Goal: Task Accomplishment & Management: Manage account settings

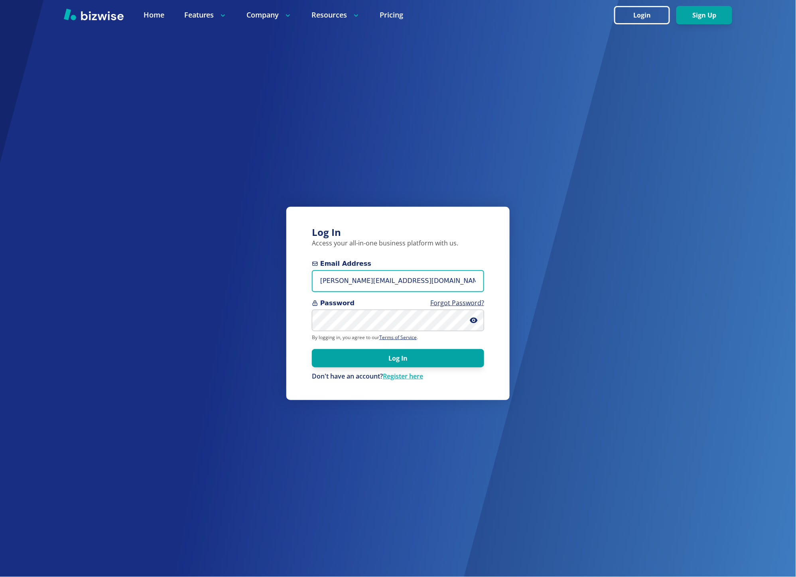
click at [376, 273] on input "marie@bizwise.com" at bounding box center [398, 281] width 172 height 22
paste input "shall007@gmail"
type input "marshall007@gmail.com"
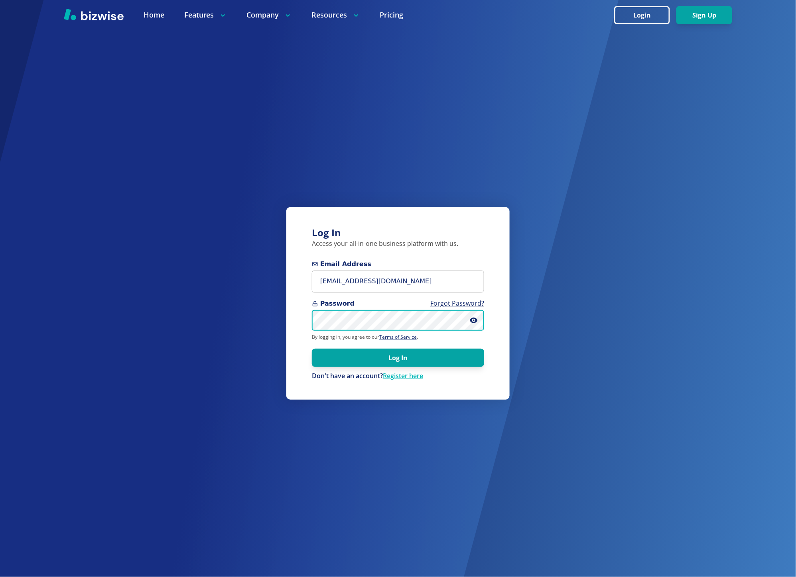
click at [312, 349] on button "Log In" at bounding box center [398, 358] width 172 height 18
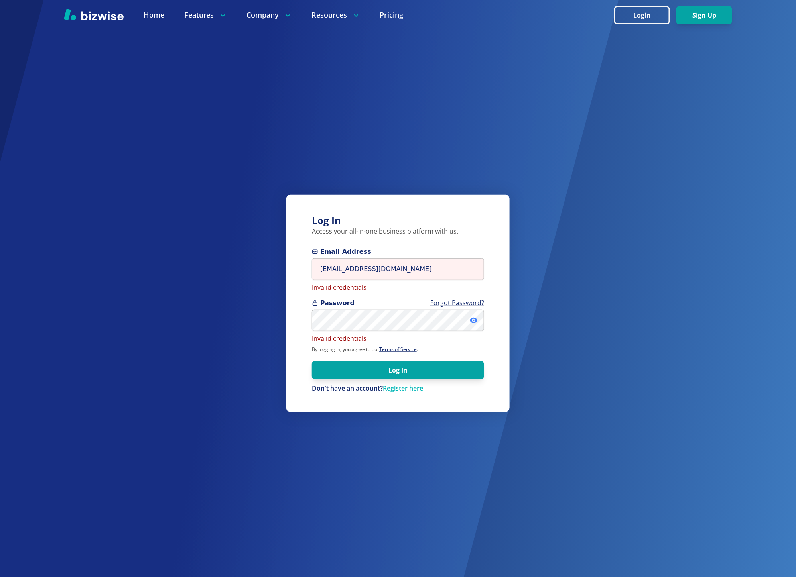
click at [472, 318] on icon at bounding box center [474, 321] width 8 height 8
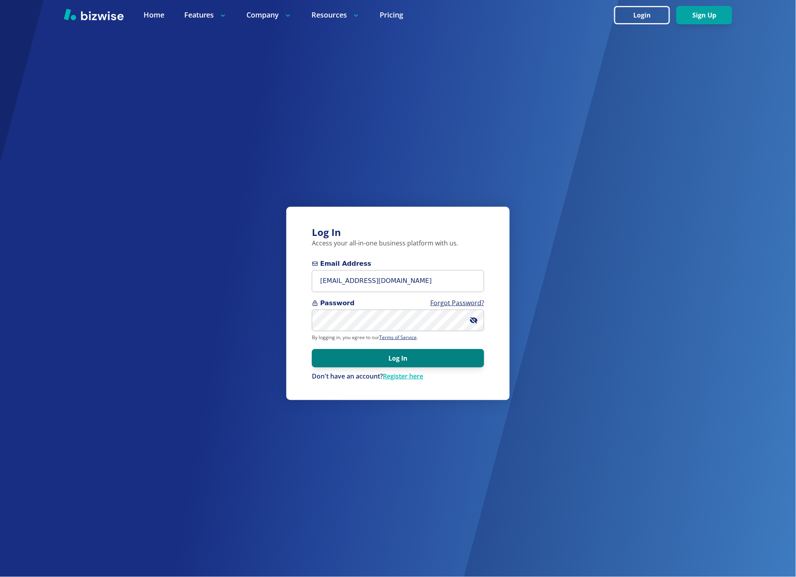
click at [347, 353] on button "Log In" at bounding box center [398, 358] width 172 height 18
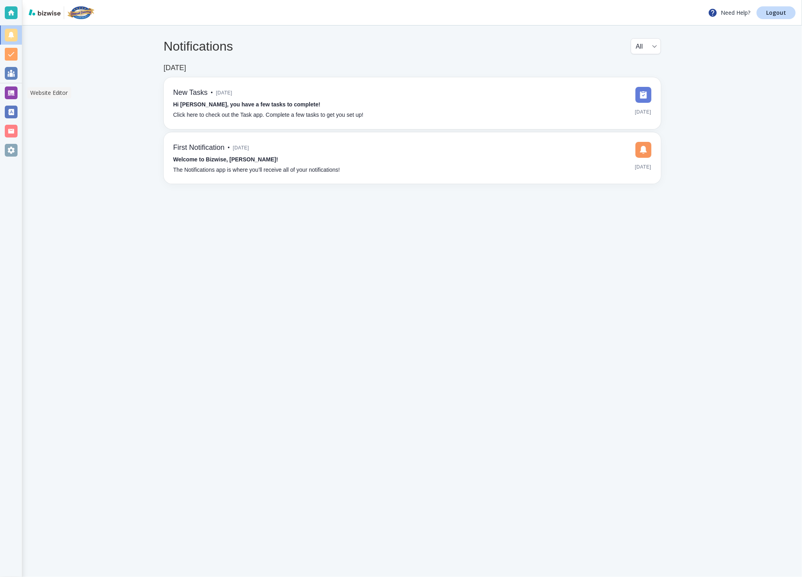
click at [16, 92] on div at bounding box center [11, 93] width 13 height 13
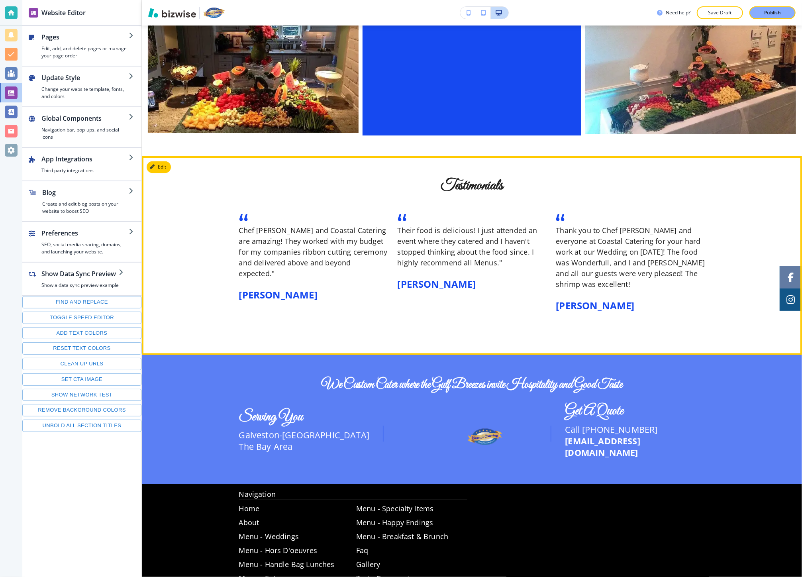
scroll to position [1428, 0]
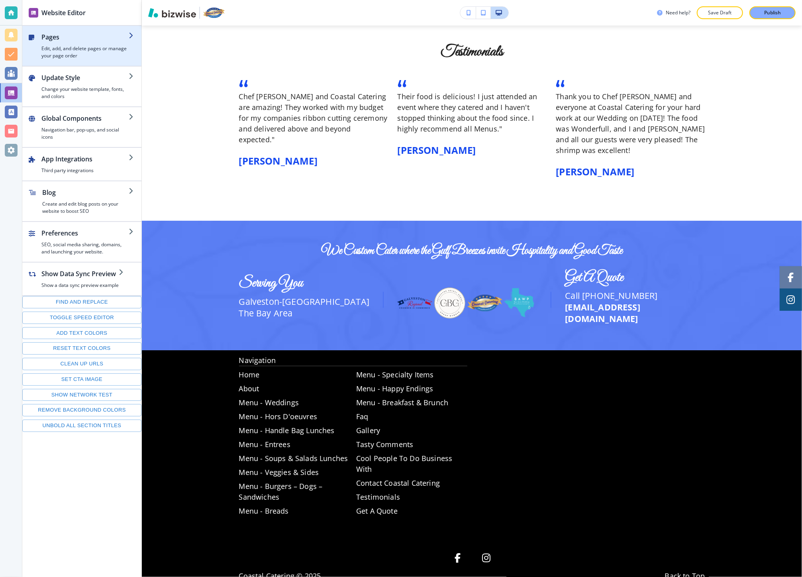
click at [70, 49] on h4 "Edit, add, and delete pages or manage your page order" at bounding box center [84, 52] width 87 height 14
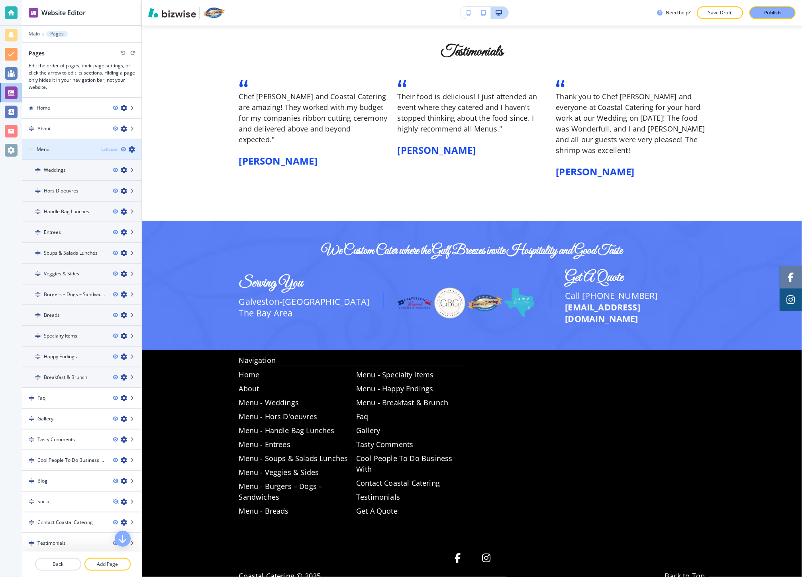
click at [106, 148] on div "Collapse" at bounding box center [109, 149] width 16 height 6
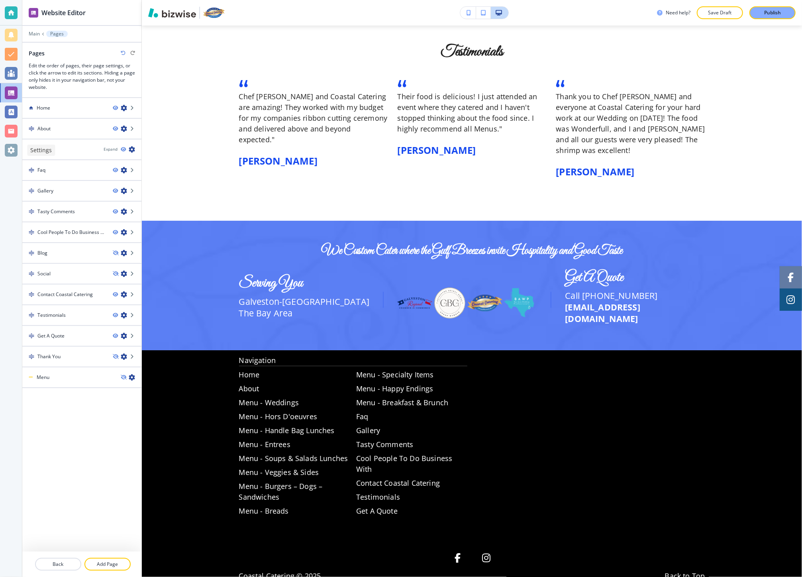
click at [9, 146] on div at bounding box center [11, 150] width 13 height 13
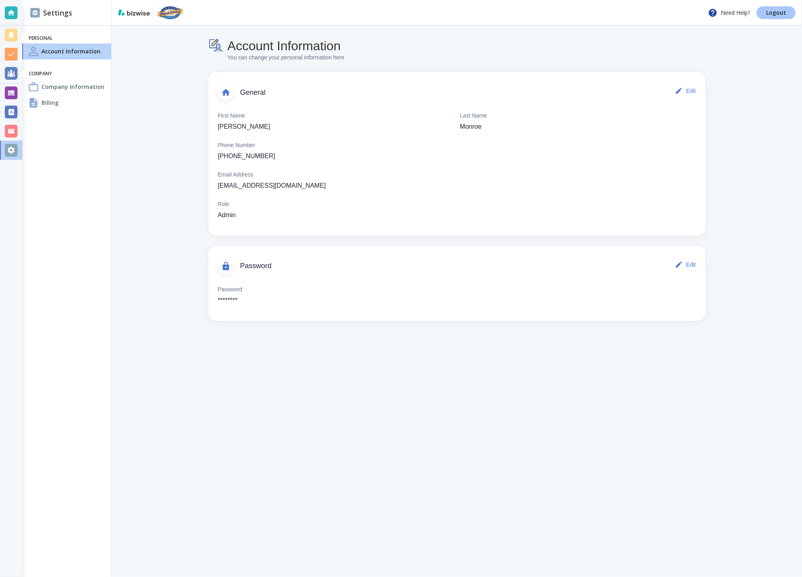
click at [763, 12] on link "Logout" at bounding box center [776, 12] width 39 height 13
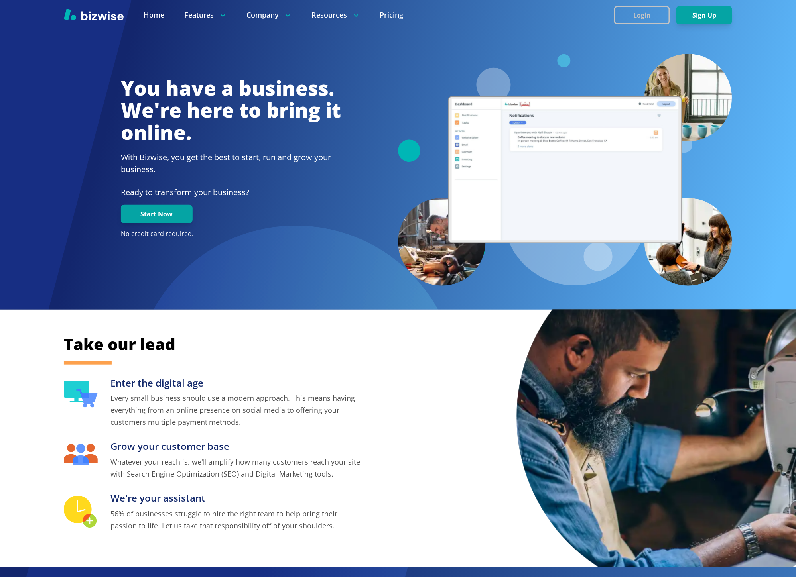
click at [643, 20] on button "Login" at bounding box center [642, 15] width 56 height 18
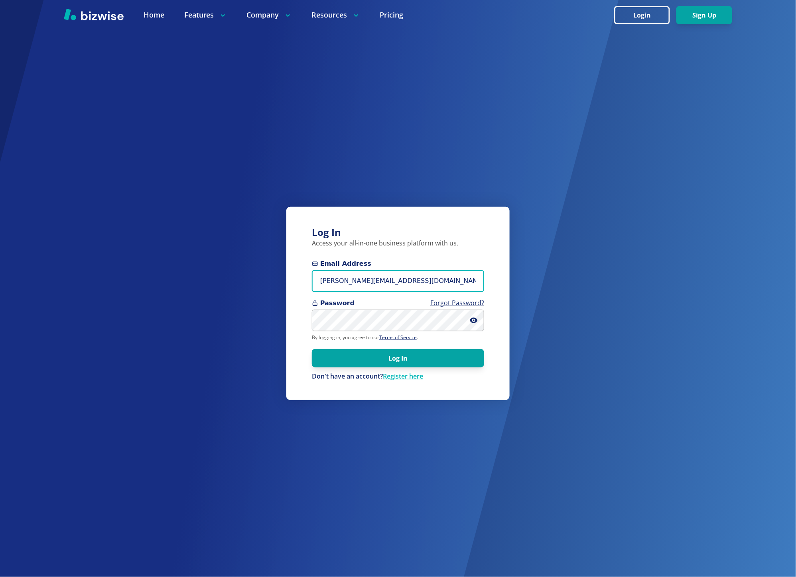
click at [383, 285] on input "marie@bizwise.com" at bounding box center [398, 281] width 172 height 22
paste input ")As"d=$/9*q8"
type input ")As"d=$/9*q8"
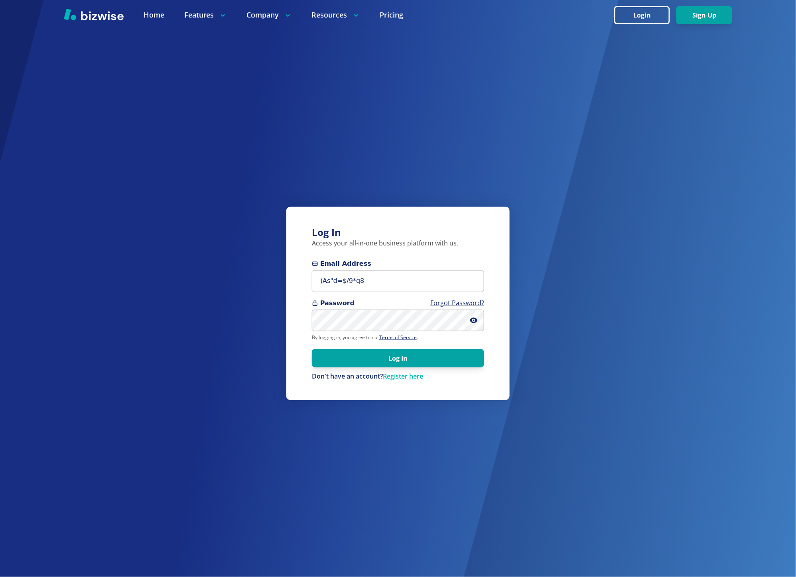
click at [354, 316] on div "Password Forgot Password?" at bounding box center [398, 315] width 172 height 33
click at [429, 136] on div "Log In Access your all-in-one business platform with us. Email Address )As"d=$/…" at bounding box center [398, 288] width 796 height 577
